Goal: Task Accomplishment & Management: Manage account settings

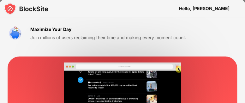
scroll to position [112, 0]
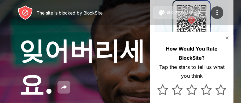
click at [227, 37] on img at bounding box center [227, 37] width 5 height 5
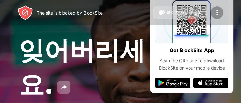
click at [217, 12] on img at bounding box center [217, 13] width 8 height 8
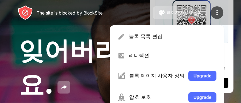
click at [130, 14] on div "The site is blocked by BlockSite 페이지 사용자 정의 블록 목록 편집 리디렉션 블록 페이지 사용자 정의 Upgrade…" at bounding box center [120, 12] width 241 height 25
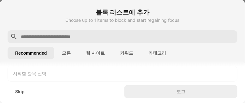
click at [94, 54] on button "웹 사이트" at bounding box center [95, 53] width 34 height 13
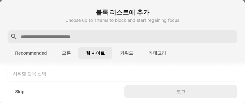
click at [68, 53] on button "모든" at bounding box center [66, 53] width 24 height 13
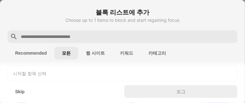
click at [125, 53] on button "키워드" at bounding box center [127, 53] width 28 height 13
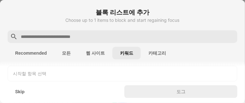
click at [157, 52] on button "카테고리" at bounding box center [157, 53] width 33 height 13
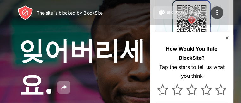
scroll to position [81, 0]
